Goal: Information Seeking & Learning: Learn about a topic

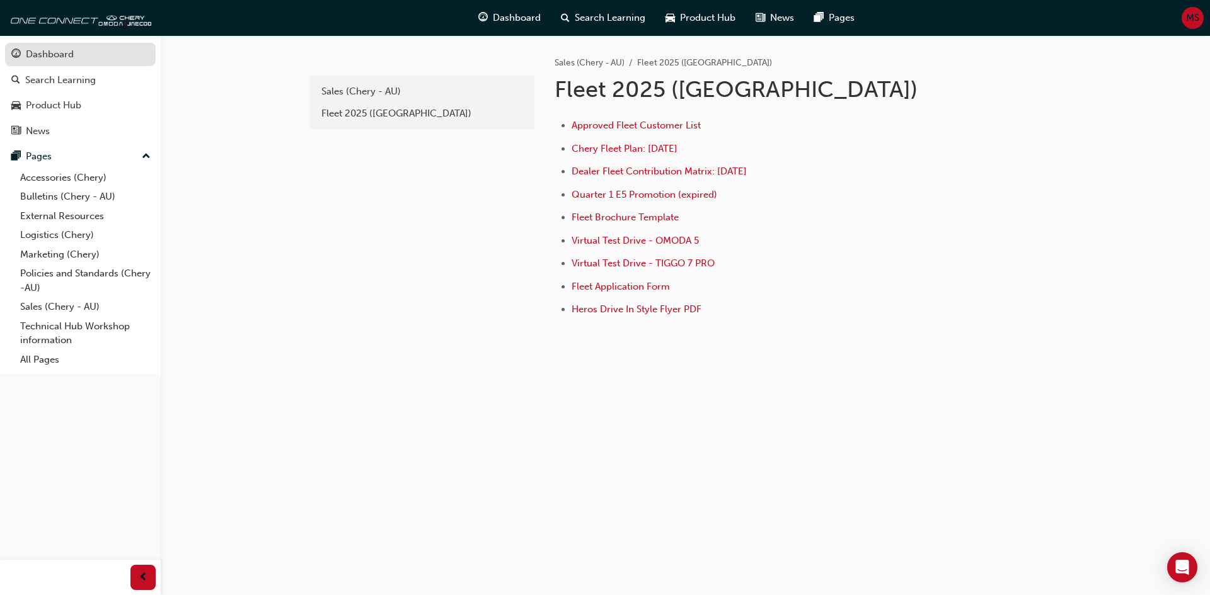
click at [38, 53] on div "Dashboard" at bounding box center [50, 54] width 48 height 14
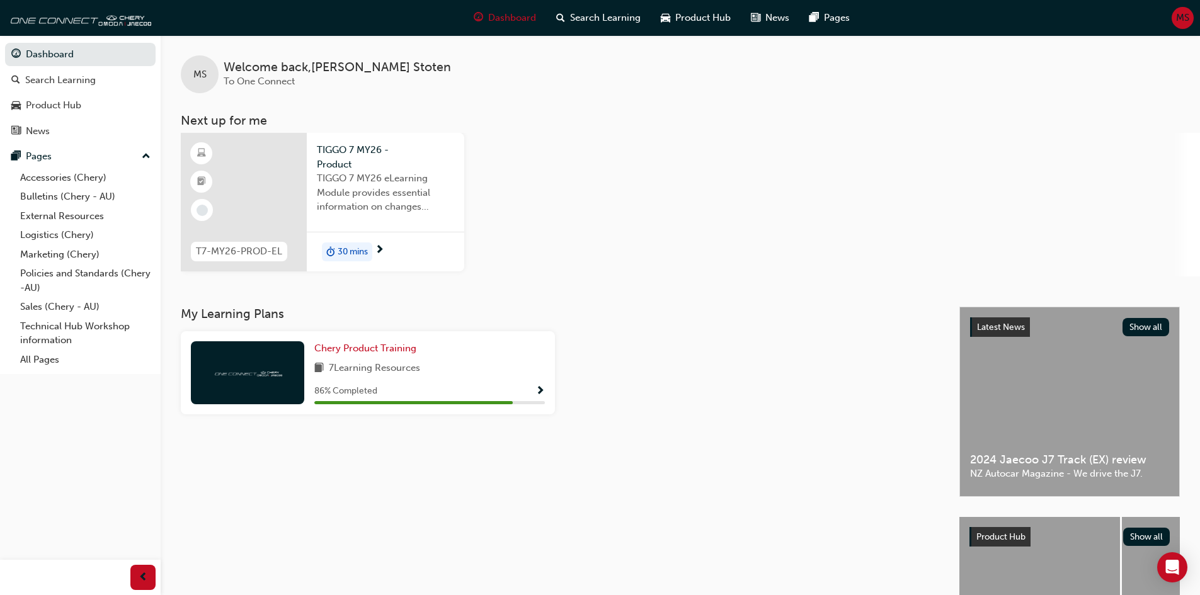
click at [255, 204] on div at bounding box center [244, 202] width 126 height 139
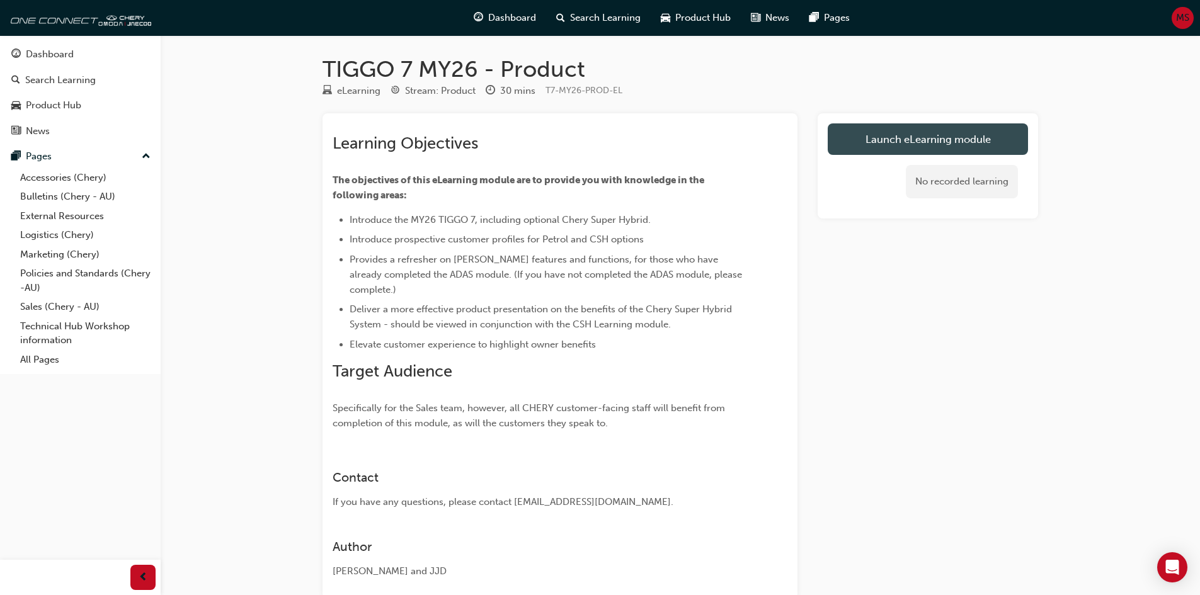
click at [932, 139] on link "Launch eLearning module" at bounding box center [928, 140] width 200 height 32
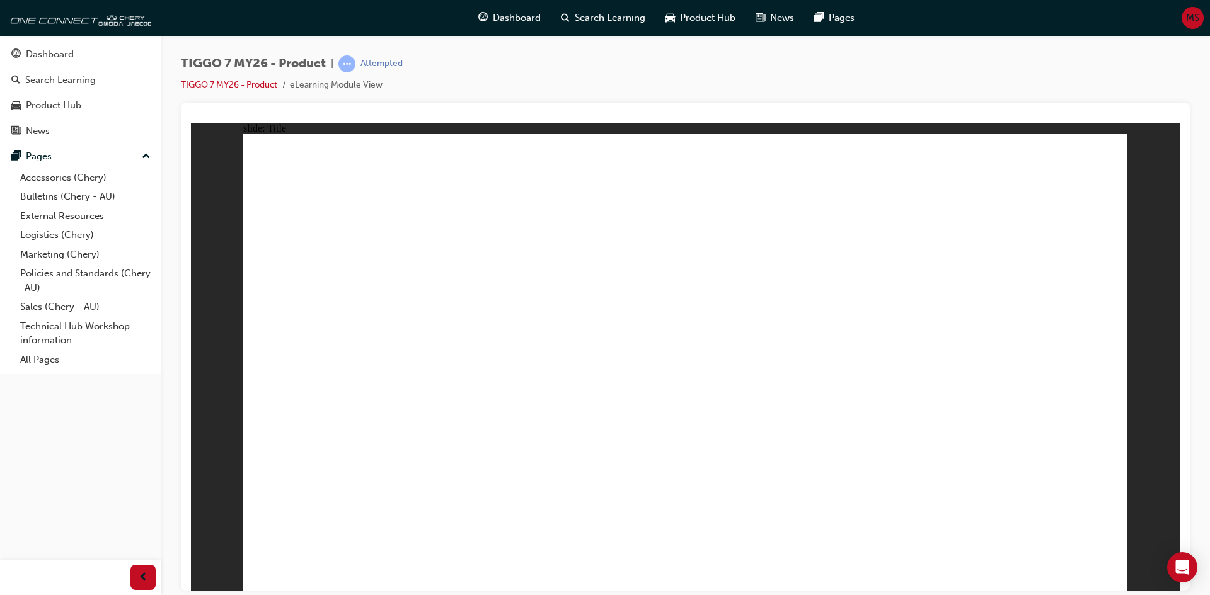
click at [63, 445] on div "Dashboard Search Learning Product Hub News Pages Pages Accessories (Chery) Bull…" at bounding box center [80, 282] width 161 height 564
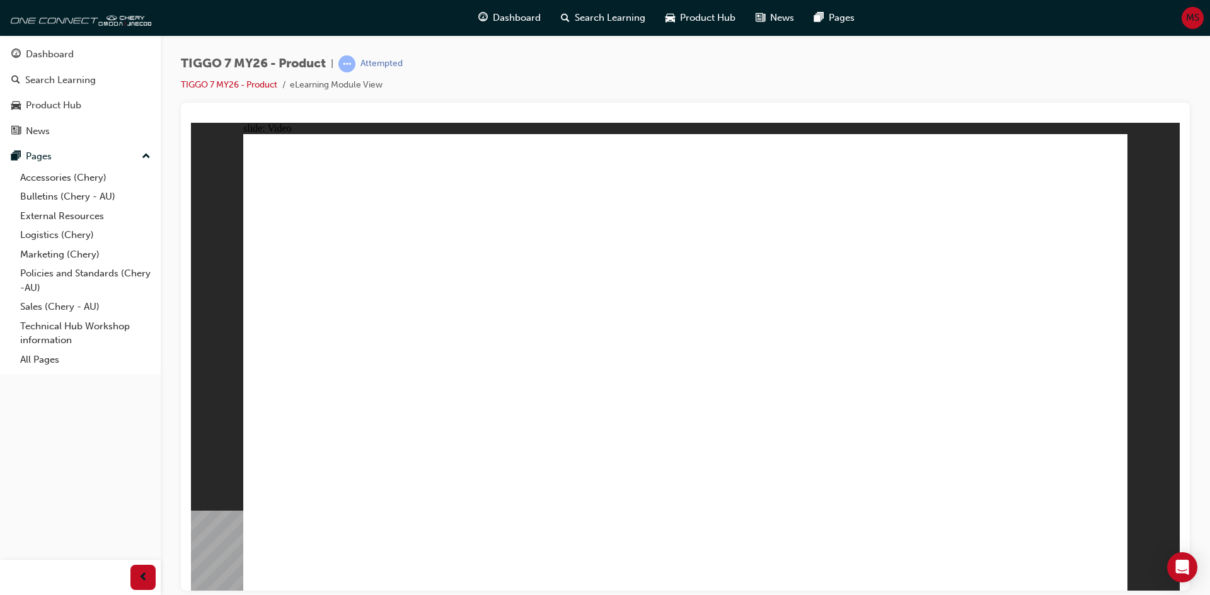
click at [994, 57] on div "TIGGO 7 MY26 - Product | Attempted TIGGO 7 MY26 - Product eLearning Module View" at bounding box center [685, 78] width 1009 height 47
